Goal: Transaction & Acquisition: Purchase product/service

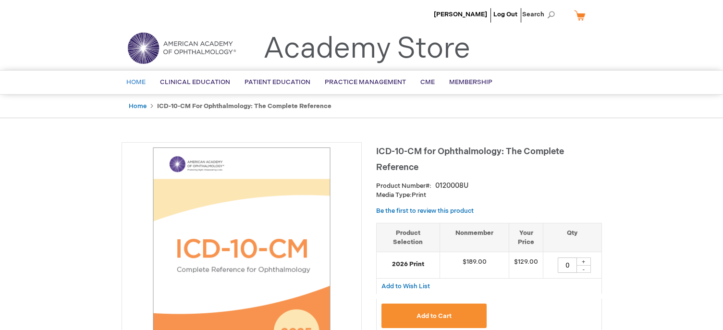
click at [139, 83] on span "Home" at bounding box center [135, 82] width 19 height 8
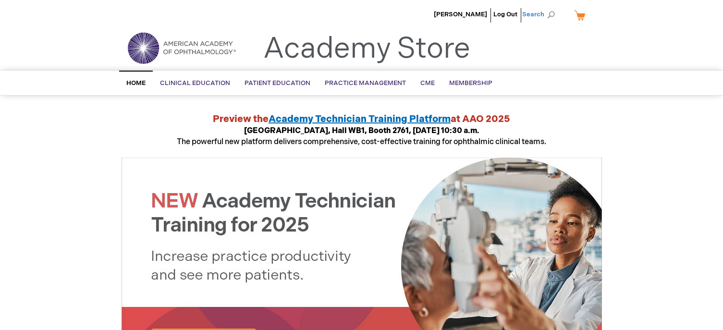
click at [540, 16] on span "Search" at bounding box center [540, 14] width 37 height 19
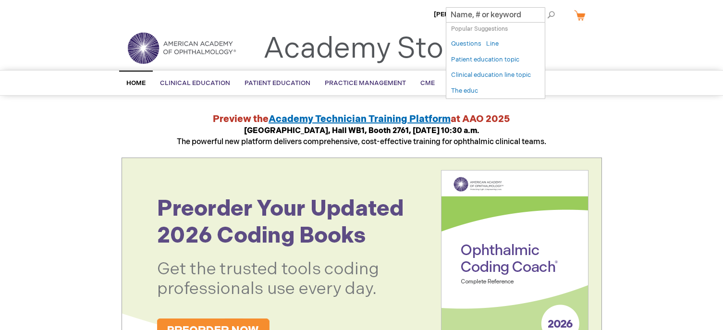
click at [551, 14] on span "Search" at bounding box center [540, 14] width 37 height 19
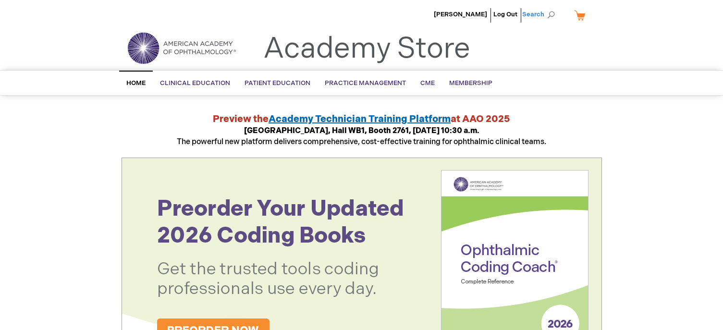
click at [551, 14] on span "Search" at bounding box center [540, 14] width 37 height 19
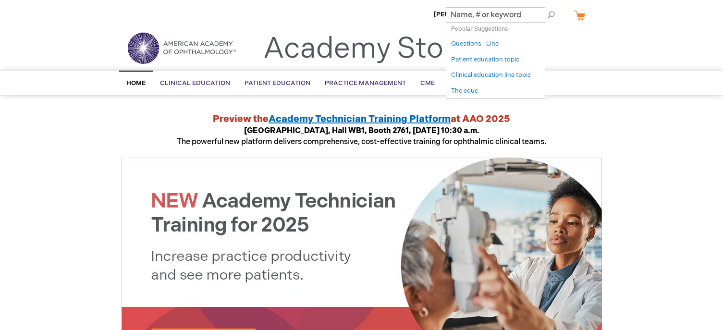
click at [568, 35] on div "Toggle Nav Academy Store" at bounding box center [361, 52] width 495 height 37
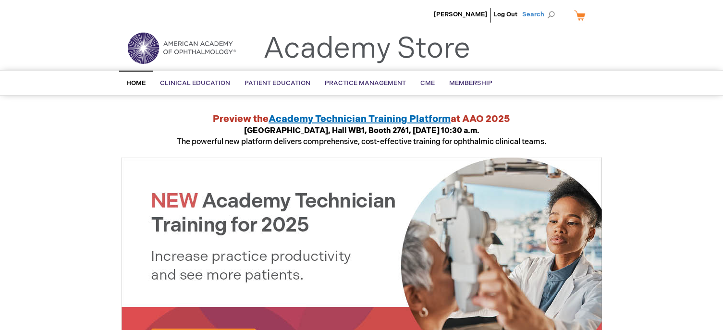
click at [553, 18] on span "Search" at bounding box center [540, 14] width 37 height 19
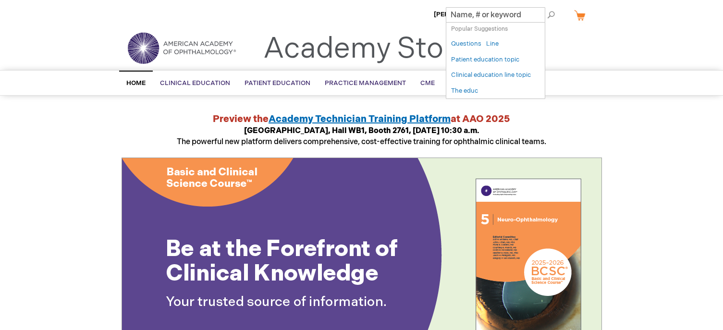
click at [515, 16] on input "Search" at bounding box center [495, 14] width 99 height 15
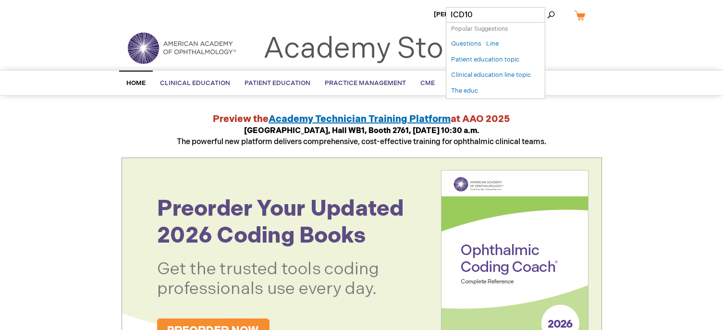
type input "ICD10"
click at [547, 7] on button "Search" at bounding box center [551, 14] width 8 height 15
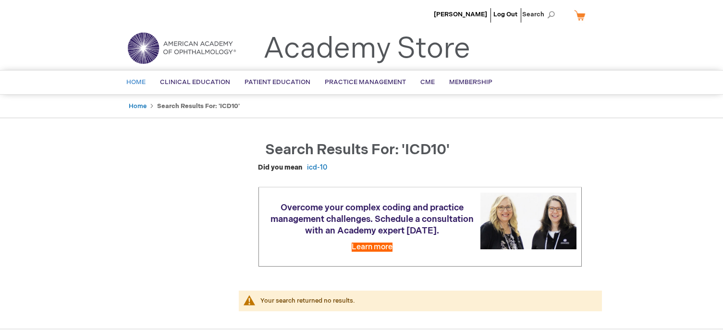
click at [134, 85] on span "Home" at bounding box center [135, 82] width 19 height 8
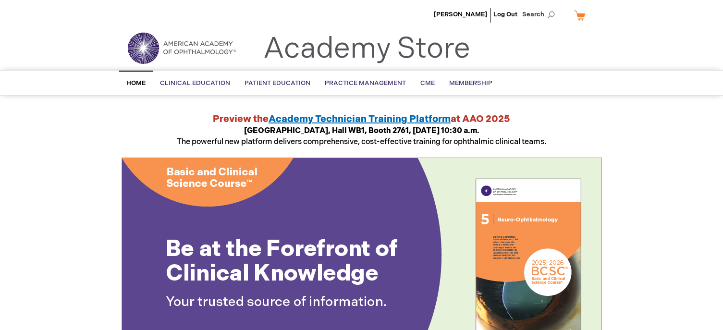
click at [504, 10] on li "Log Out" at bounding box center [505, 14] width 29 height 29
